Goal: Task Accomplishment & Management: Complete application form

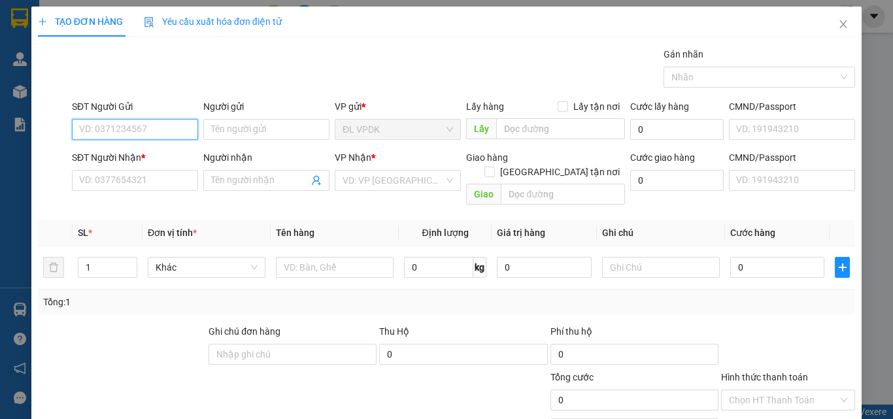
click at [139, 128] on input "SĐT Người Gửi" at bounding box center [135, 129] width 126 height 21
type input "0973614001"
click at [152, 155] on div "0973614001 - CƯỜNG" at bounding box center [133, 155] width 109 height 14
type input "CƯỜNG"
type input "0968848224"
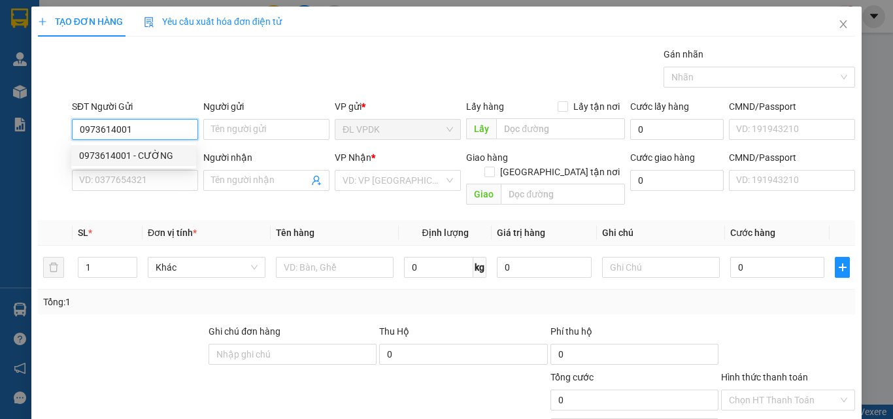
type input "HOÀNG"
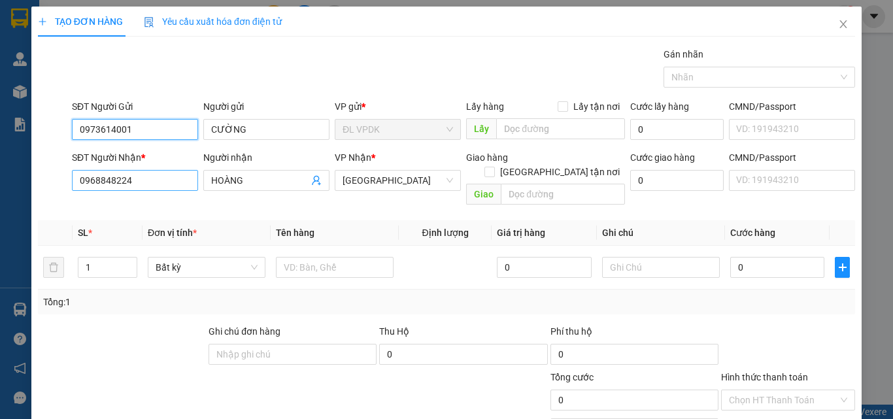
type input "0973614001"
drag, startPoint x: 156, startPoint y: 185, endPoint x: 35, endPoint y: 180, distance: 120.4
click at [35, 180] on div "TẠO ĐƠN HÀNG Yêu cầu xuất hóa đơn điện tử Transit Pickup Surcharge Ids Transit …" at bounding box center [446, 245] width 831 height 476
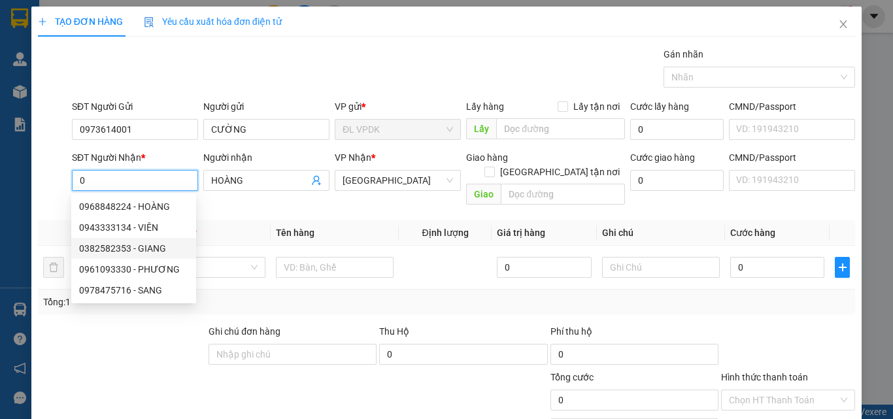
click at [109, 252] on div "0382582353 - GIANG" at bounding box center [133, 248] width 109 height 14
type input "0382582353"
type input "GIANG"
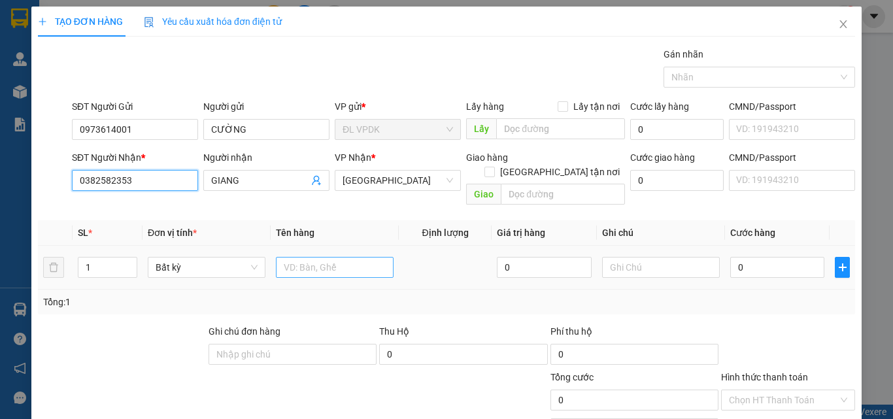
type input "0382582353"
click at [304, 257] on input "text" at bounding box center [335, 267] width 118 height 21
click at [283, 257] on input "1 TX" at bounding box center [335, 267] width 118 height 21
type input "2 TX"
type input "2"
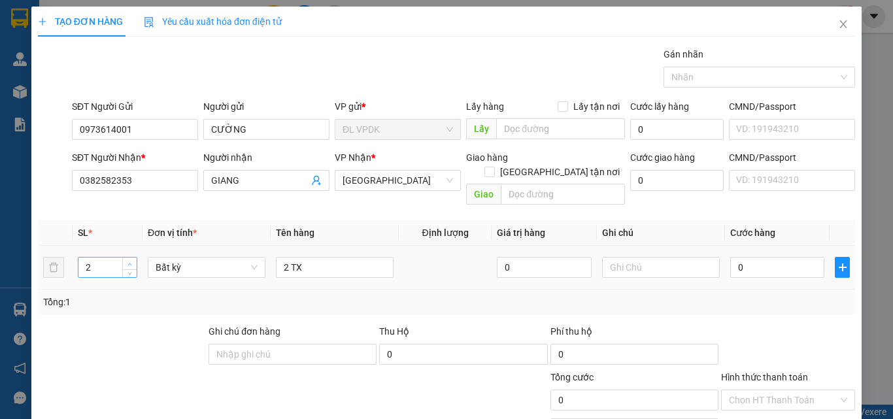
click at [123, 258] on span "Increase Value" at bounding box center [129, 264] width 14 height 12
click at [757, 262] on input "0" at bounding box center [777, 267] width 94 height 21
type input "2"
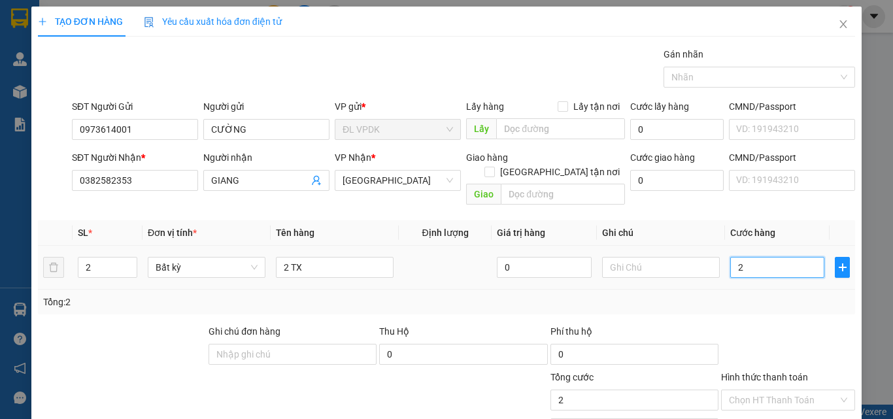
type input "22"
type input "220"
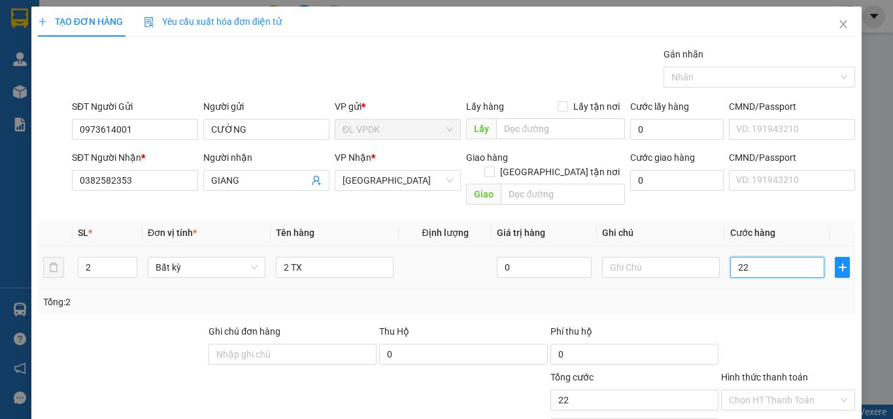
type input "220"
type input "220.000"
click at [790, 308] on div "Transit Pickup Surcharge Ids Transit Deliver Surcharge Ids Transit Deliver Surc…" at bounding box center [446, 260] width 817 height 426
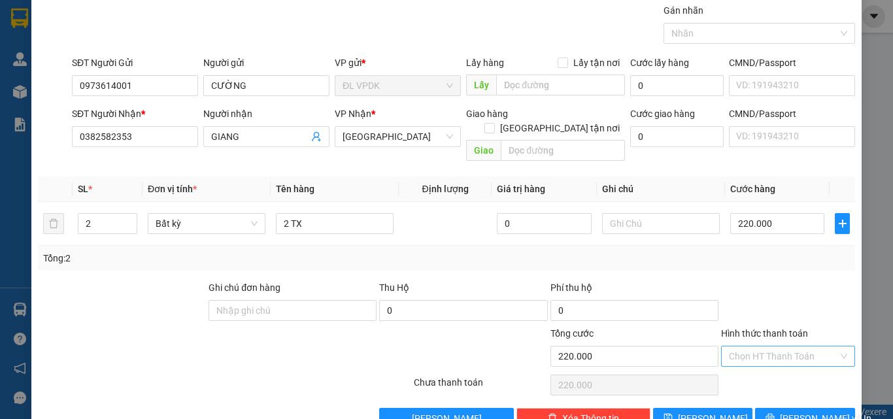
scroll to position [65, 0]
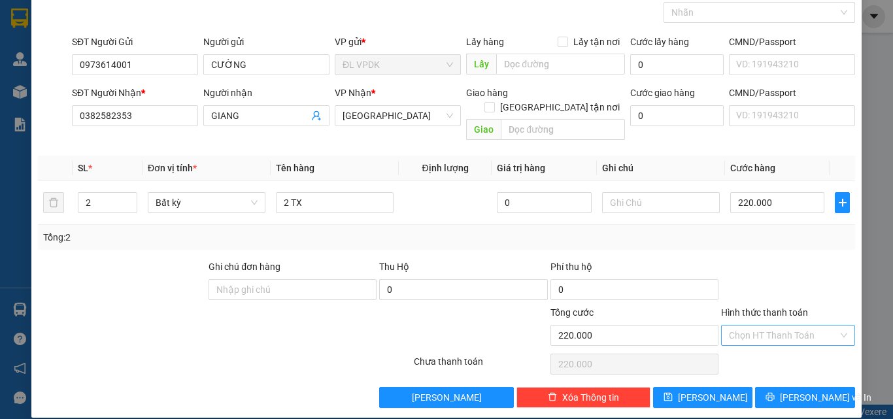
click at [771, 326] on input "Hình thức thanh toán" at bounding box center [783, 336] width 109 height 20
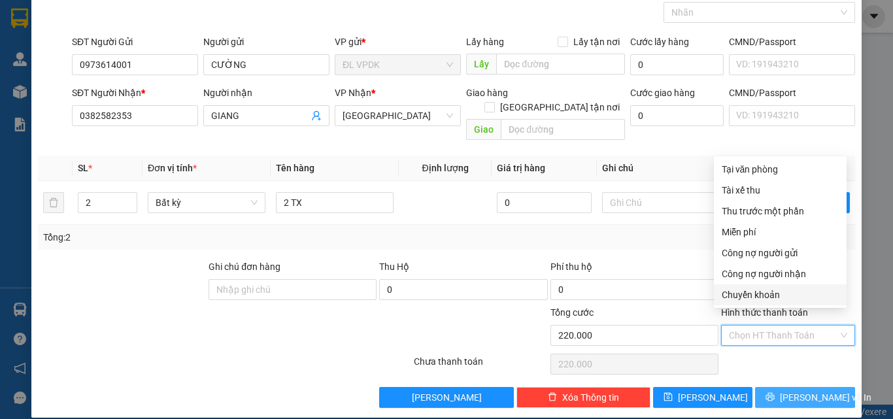
click at [804, 390] on span "[PERSON_NAME] và In" at bounding box center [826, 397] width 92 height 14
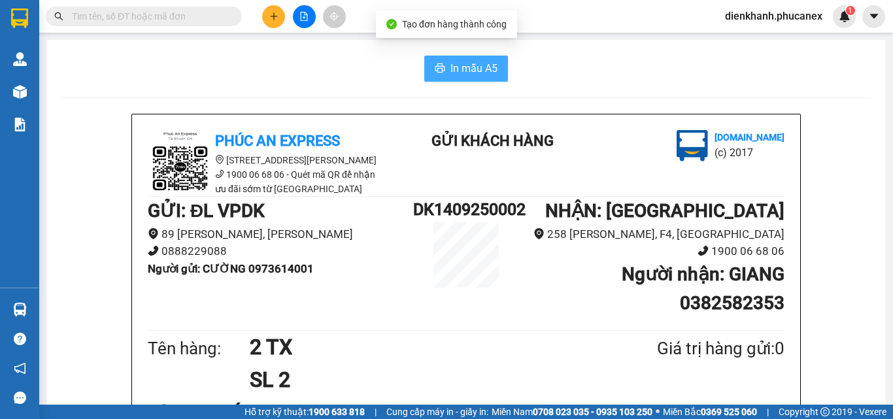
click at [479, 71] on span "In mẫu A5" at bounding box center [474, 68] width 47 height 16
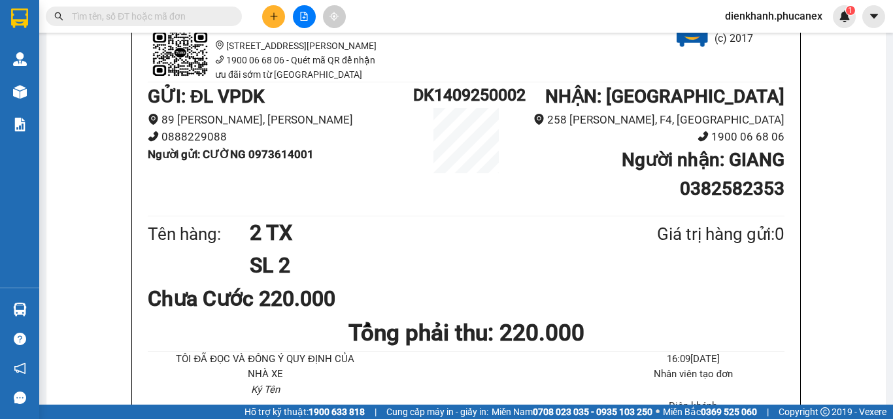
scroll to position [131, 0]
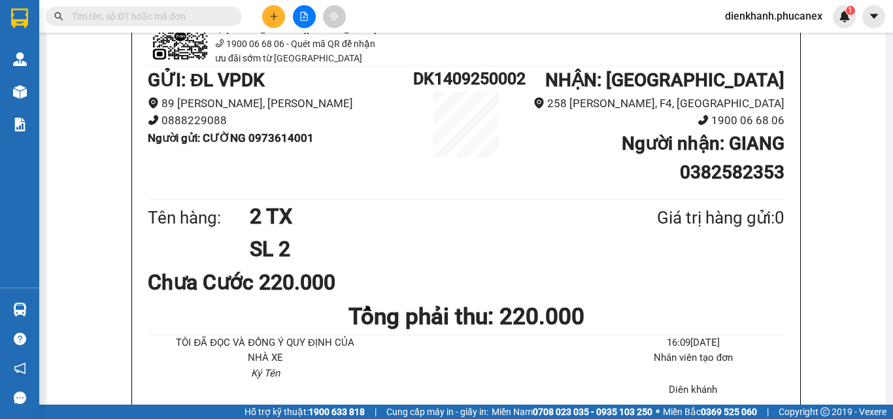
click at [224, 252] on div "Tên hàng: 2 TX SL 2 Giá trị hàng gửi: 0" at bounding box center [466, 233] width 637 height 66
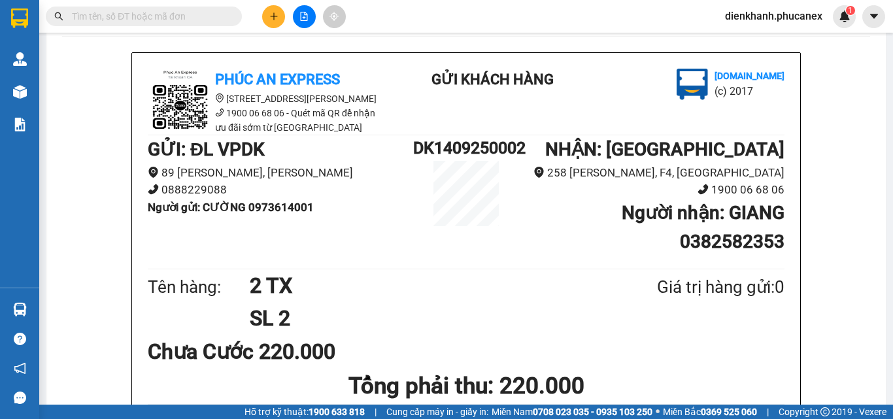
scroll to position [0, 0]
